Goal: Navigation & Orientation: Find specific page/section

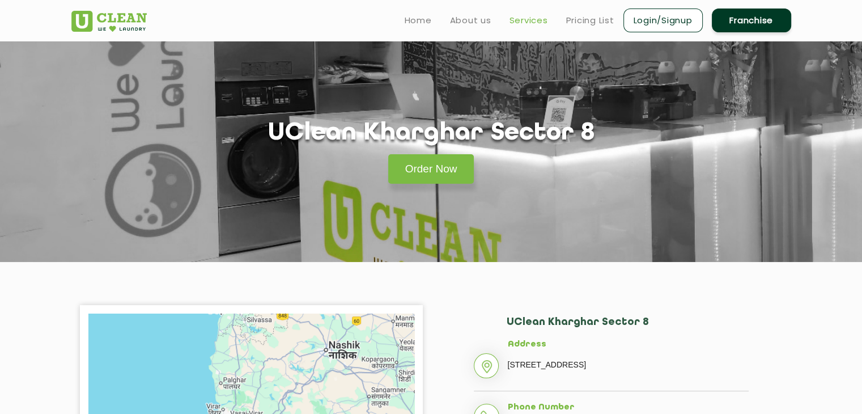
click at [520, 19] on link "Services" at bounding box center [529, 21] width 39 height 14
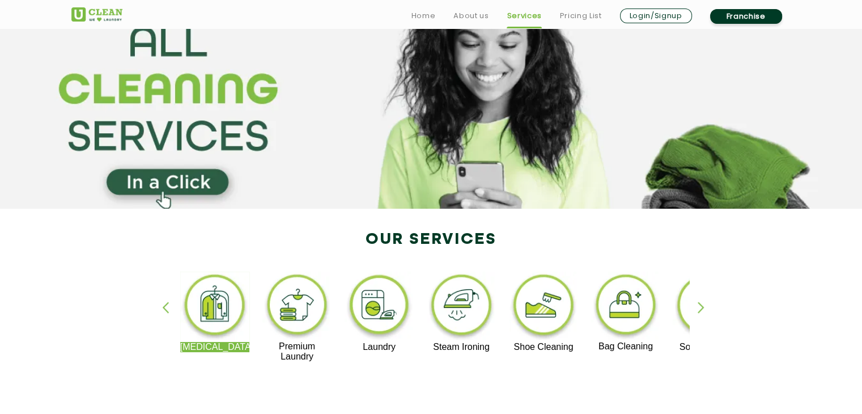
scroll to position [227, 0]
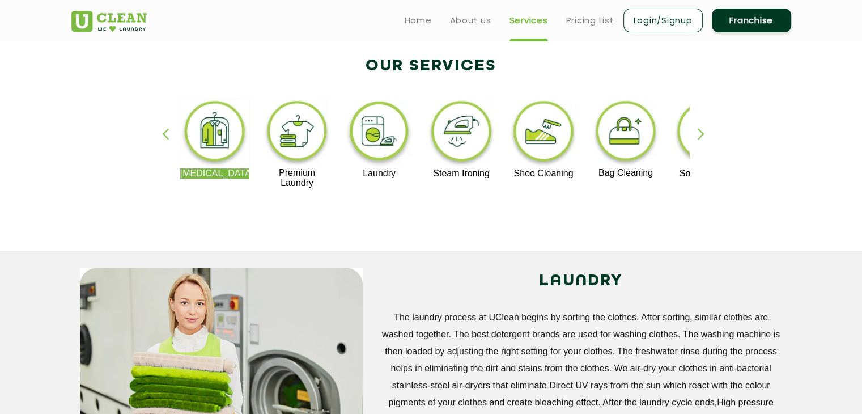
click at [696, 133] on div "Dry Cleaning Premium Laundry Laundry Steam Ironing Shoe Cleaning Bag Cleaning S…" at bounding box center [431, 148] width 737 height 204
click at [701, 134] on div "button" at bounding box center [706, 143] width 17 height 31
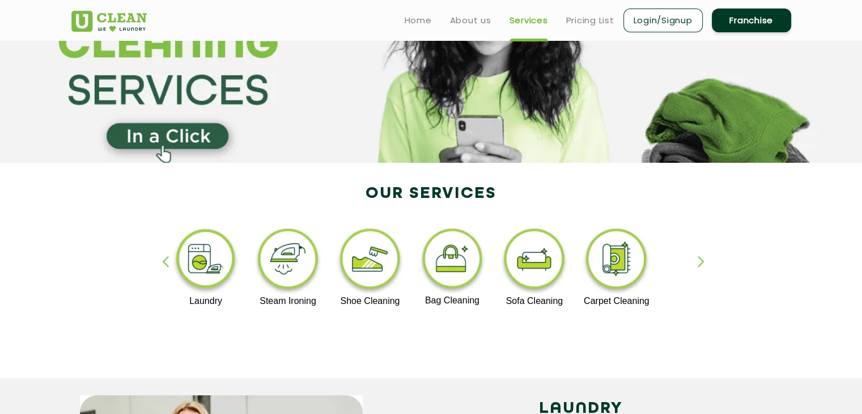
scroll to position [57, 0]
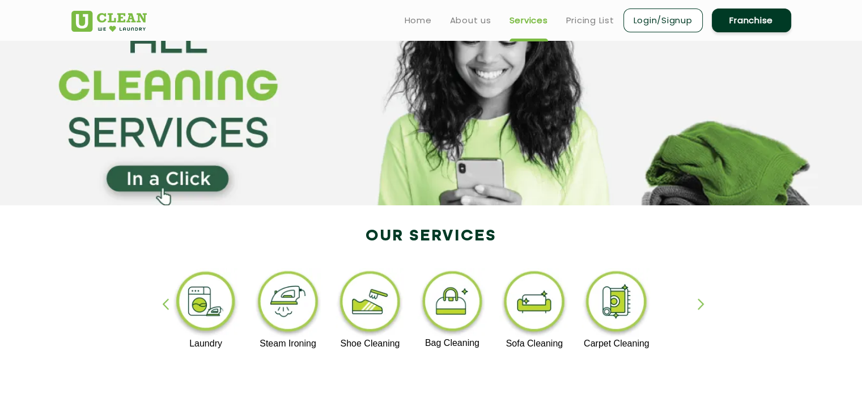
click at [123, 20] on img at bounding box center [108, 21] width 75 height 21
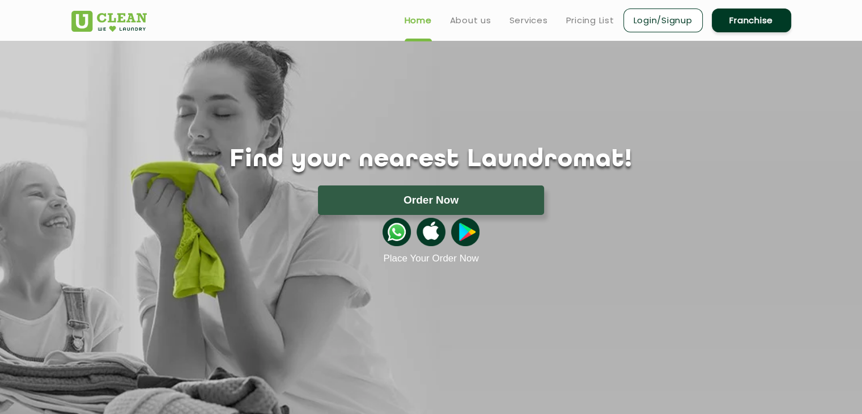
click at [605, 256] on p "Place Your Order Now" at bounding box center [431, 258] width 737 height 11
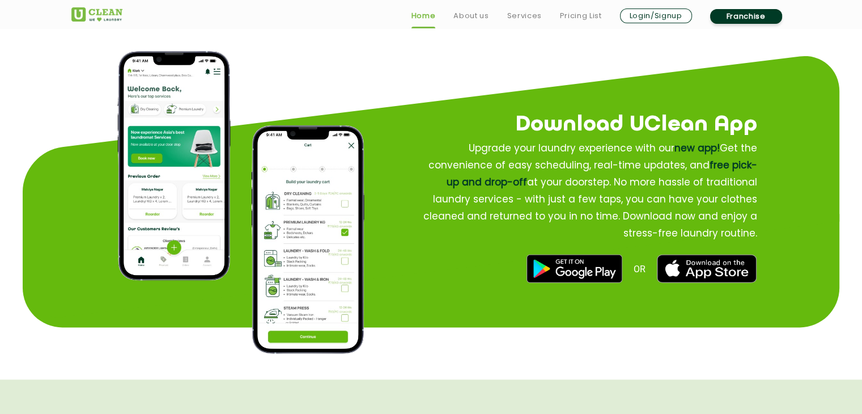
scroll to position [1361, 0]
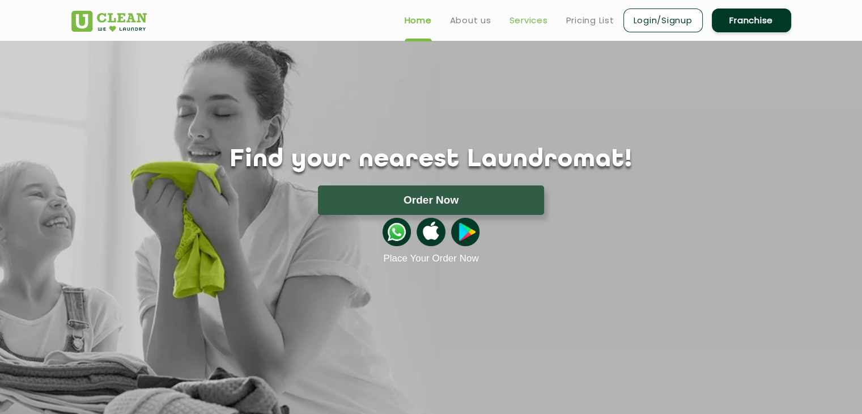
click at [527, 24] on link "Services" at bounding box center [529, 21] width 39 height 14
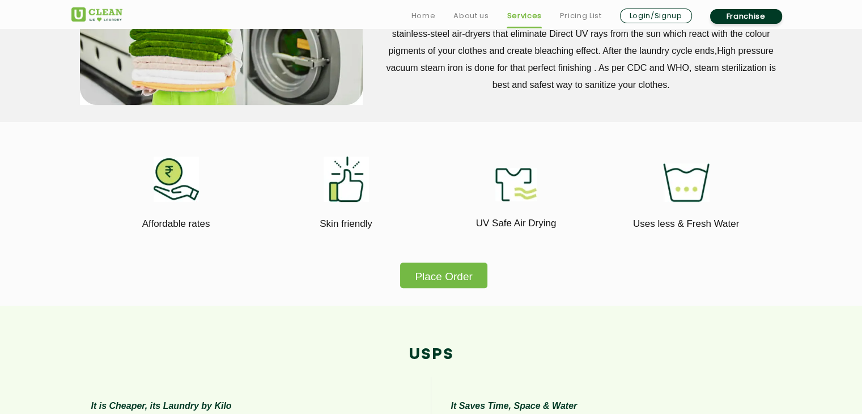
scroll to position [624, 0]
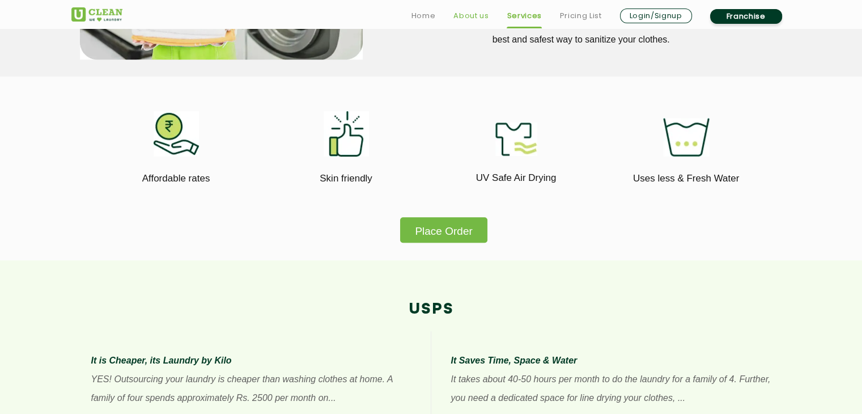
click at [465, 13] on link "About us" at bounding box center [471, 16] width 35 height 14
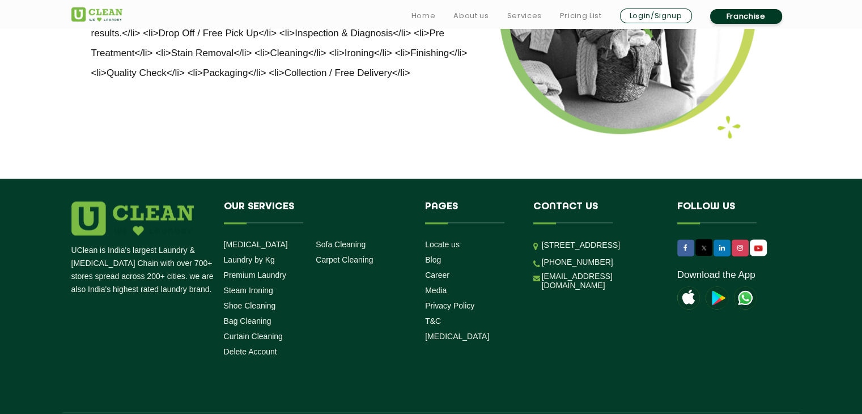
scroll to position [1519, 0]
